Goal: Task Accomplishment & Management: Complete application form

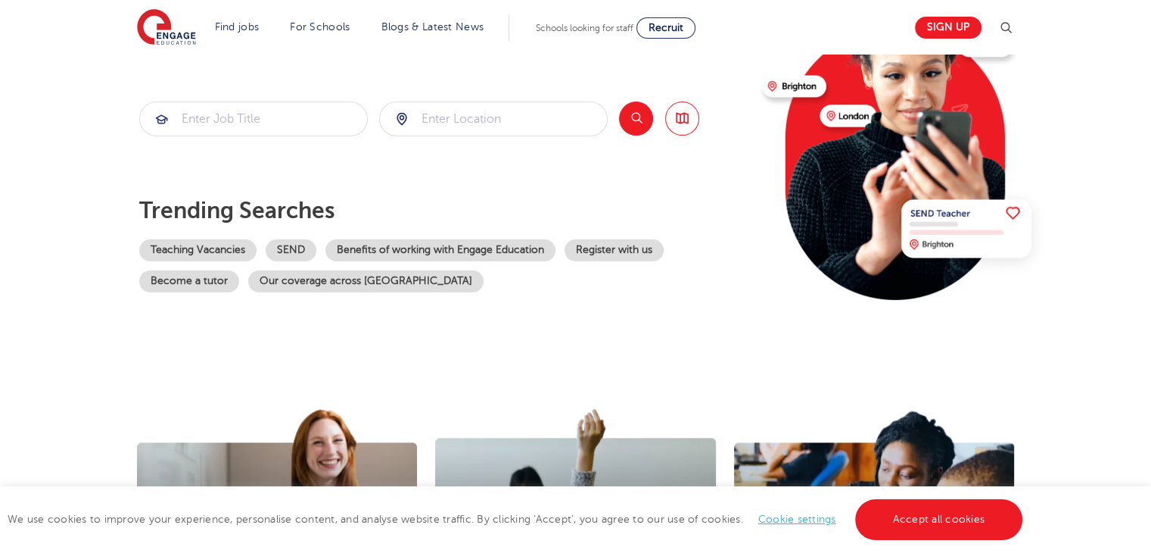
scroll to position [227, 0]
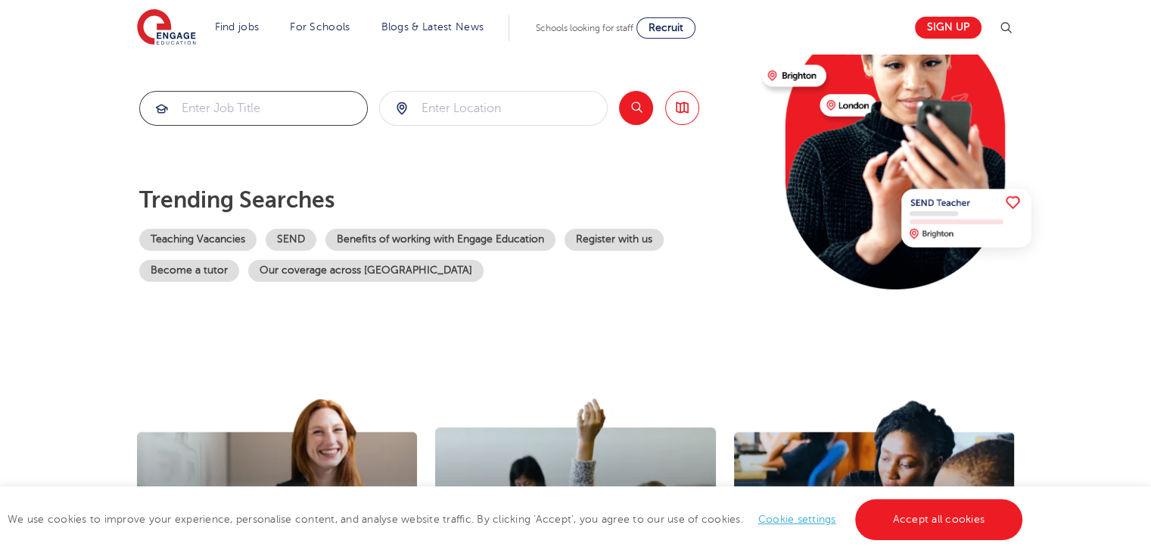
click at [288, 92] on input "search" at bounding box center [253, 108] width 227 height 33
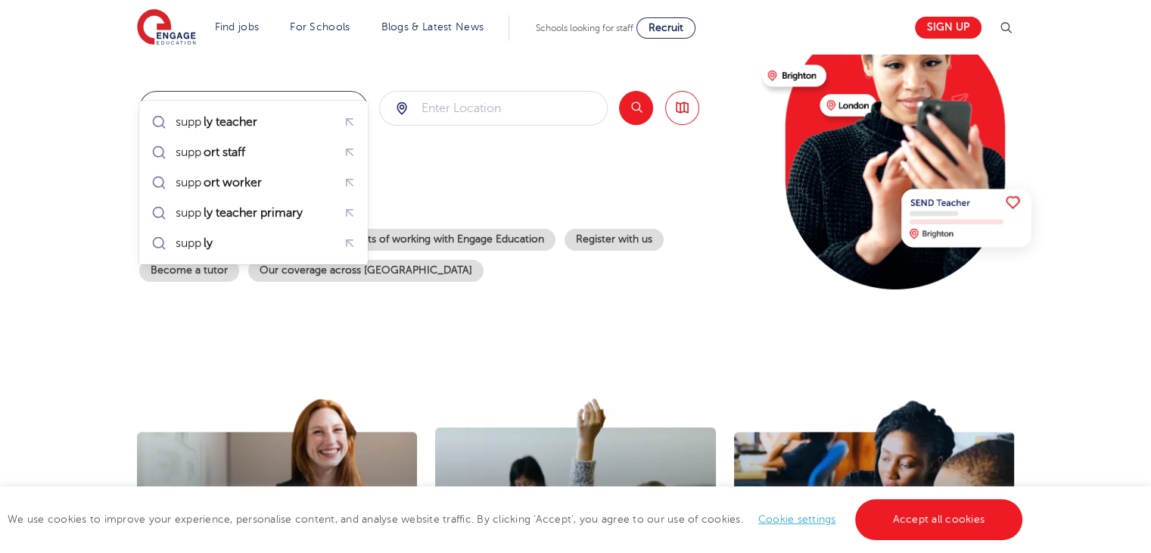
type input "supply"
click button "Submit" at bounding box center [0, 0] width 0 height 0
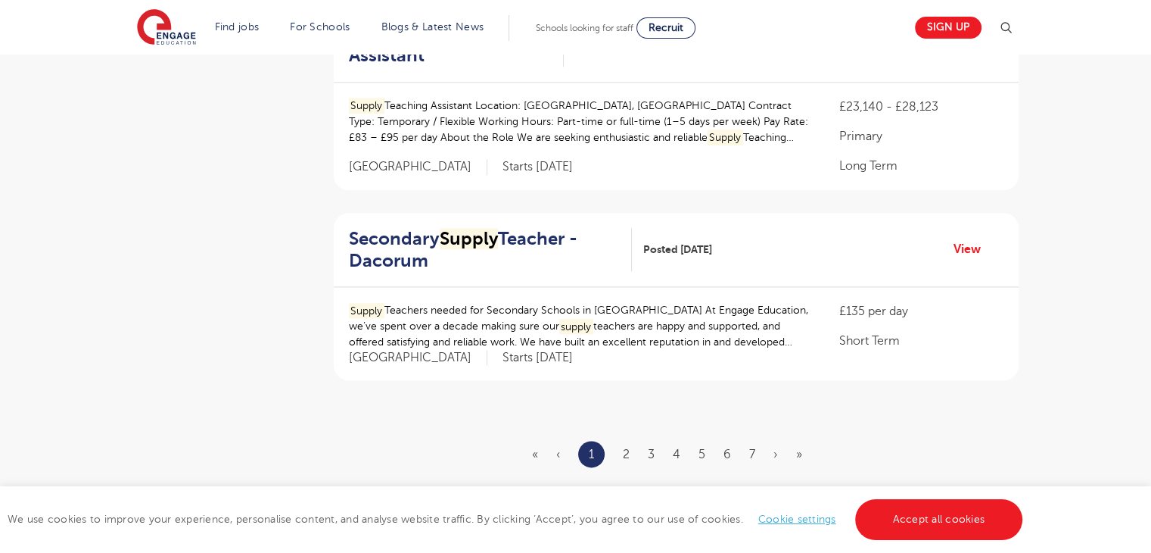
scroll to position [1741, 0]
click at [626, 445] on link "2" at bounding box center [626, 452] width 7 height 14
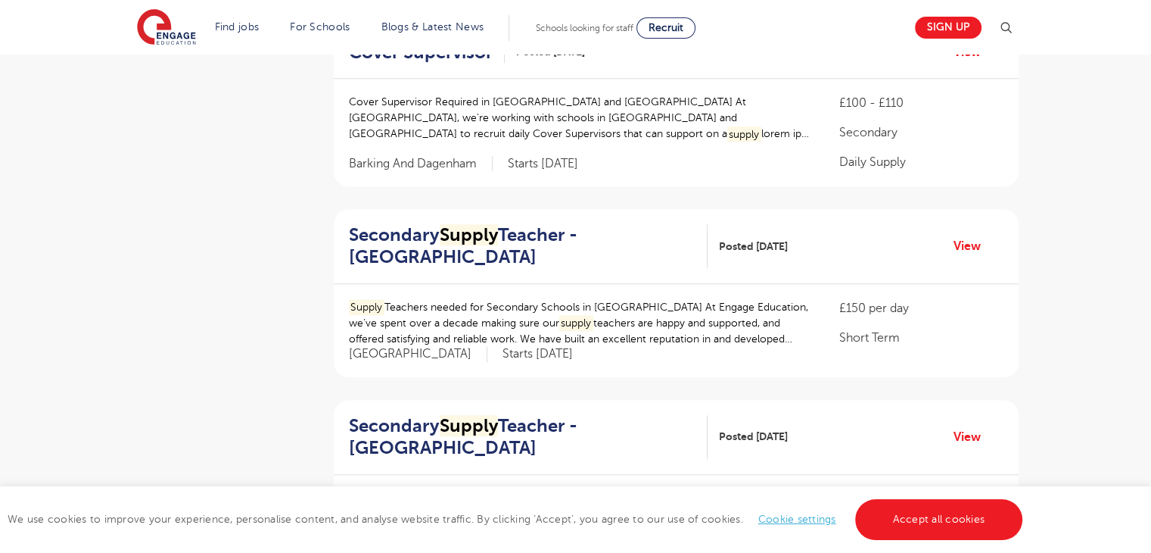
scroll to position [1362, 0]
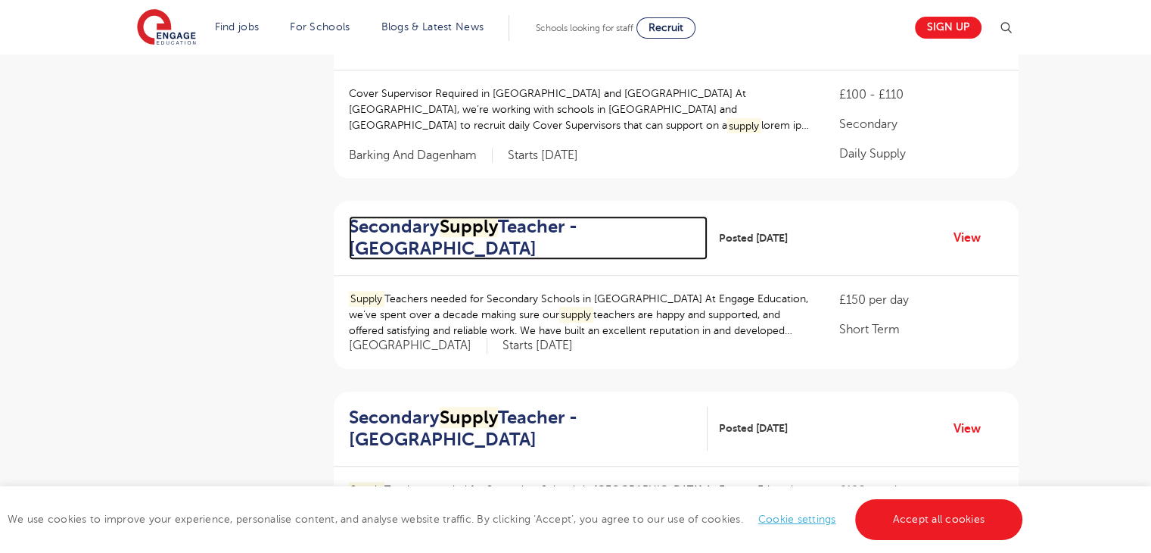
click at [434, 217] on h2 "Secondary Supply Teacher - Redbridge" at bounding box center [522, 238] width 347 height 44
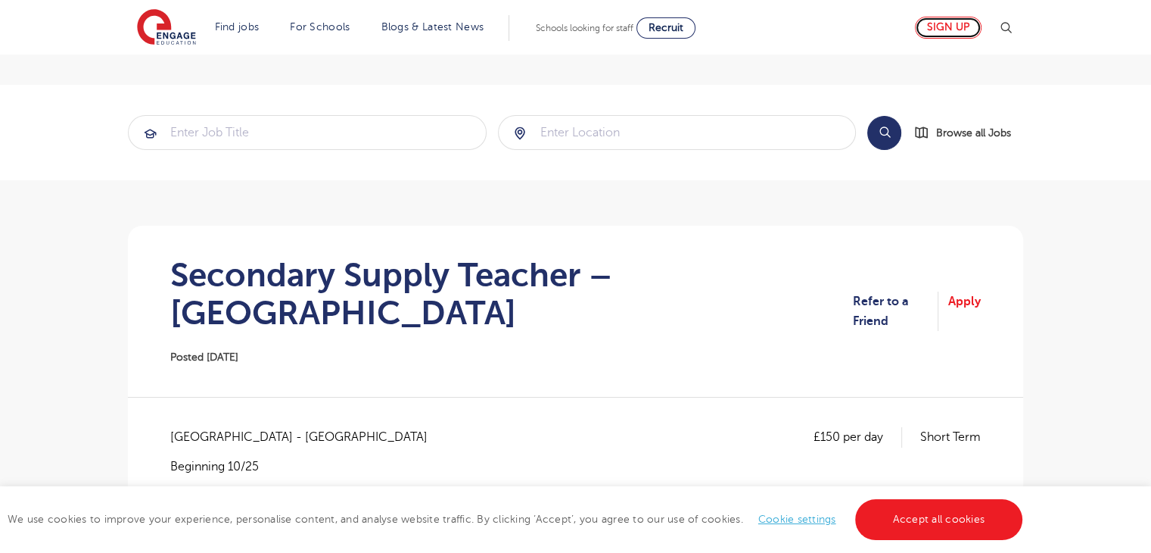
click at [961, 29] on link "Sign up" at bounding box center [948, 28] width 67 height 22
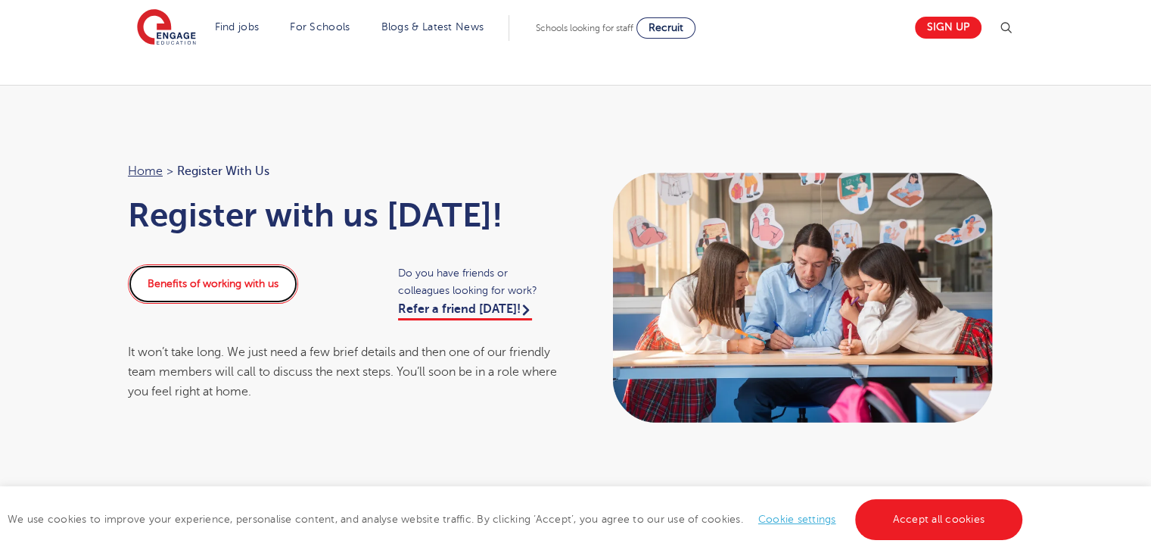
click at [281, 264] on link "Benefits of working with us" at bounding box center [213, 283] width 170 height 39
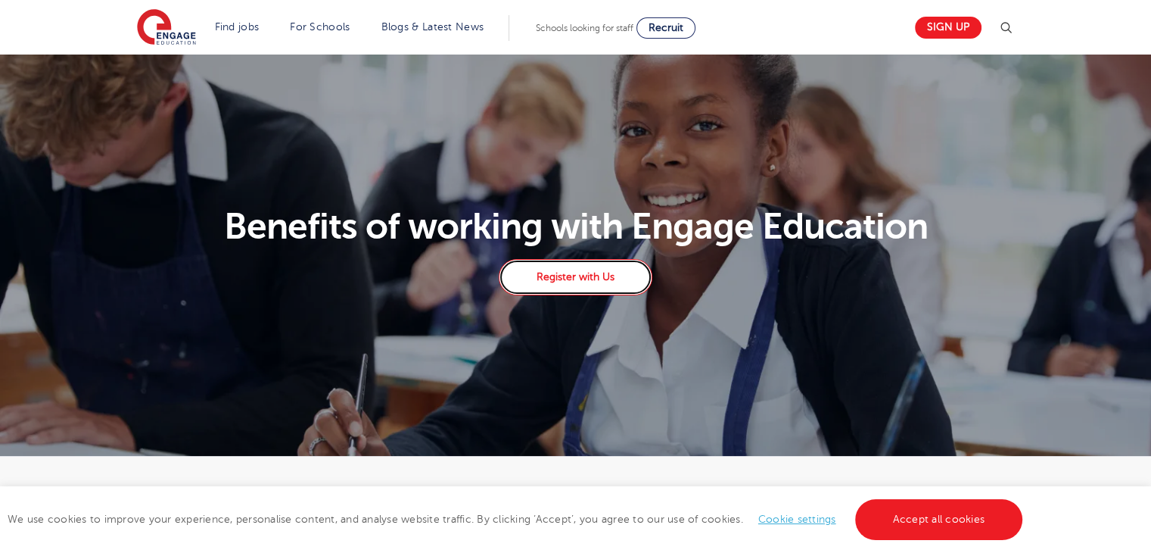
click at [584, 291] on link "Register with Us" at bounding box center [575, 277] width 153 height 36
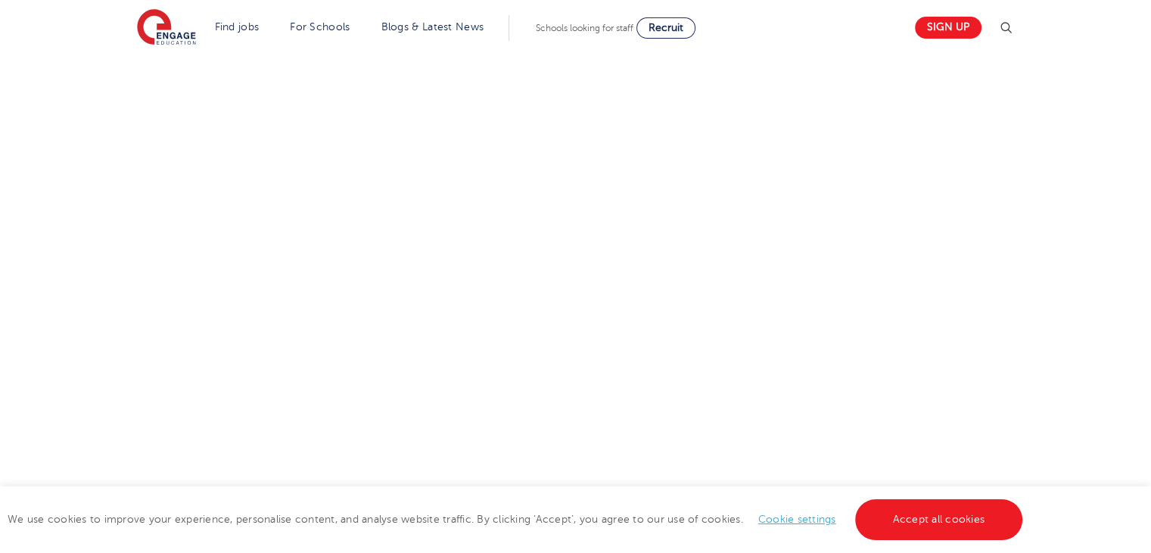
scroll to position [558, 0]
click at [907, 511] on link "Accept all cookies" at bounding box center [939, 519] width 168 height 41
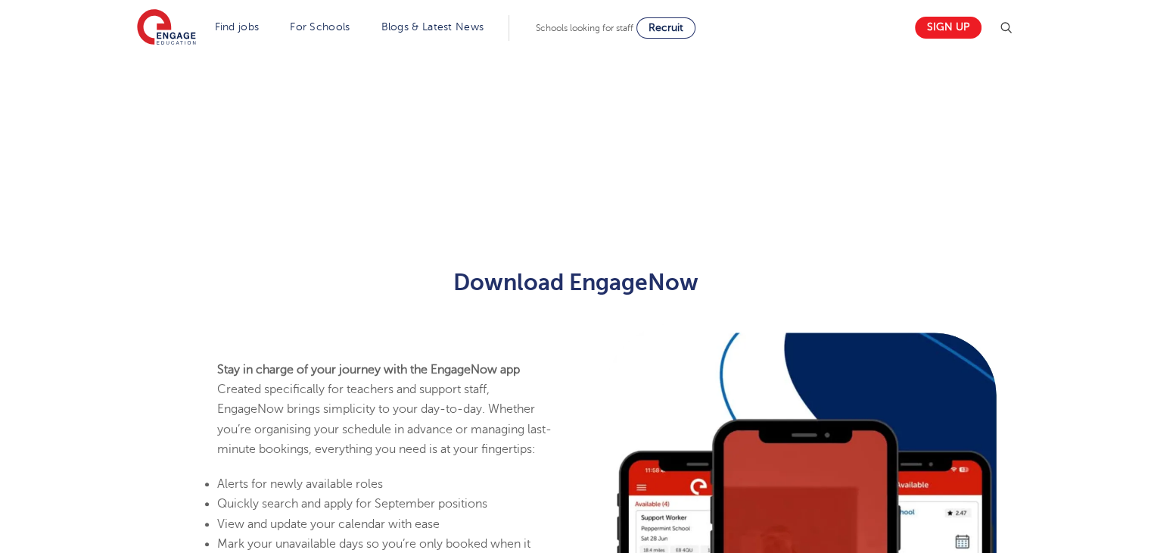
scroll to position [669, 0]
